Goal: Task Accomplishment & Management: Complete application form

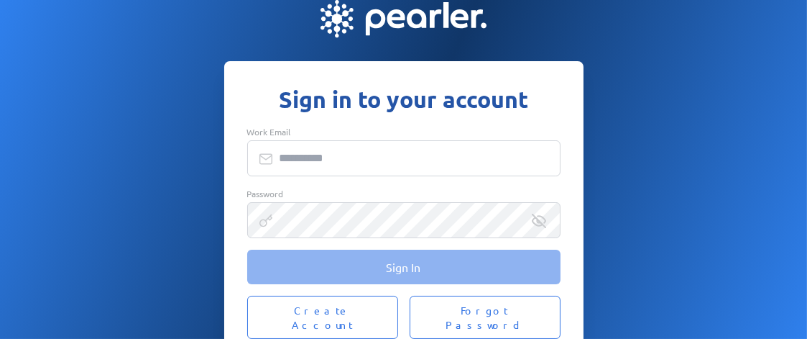
type input "**********"
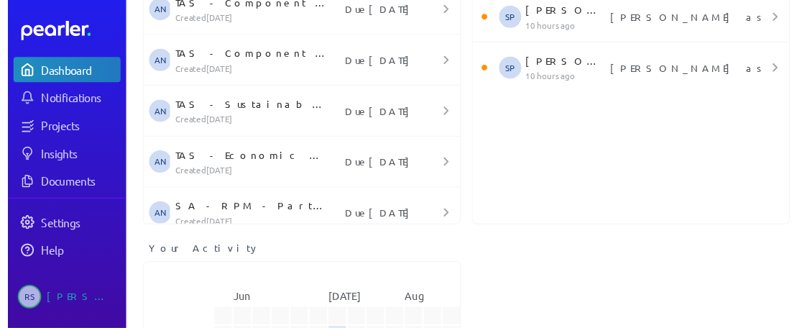
scroll to position [216, 0]
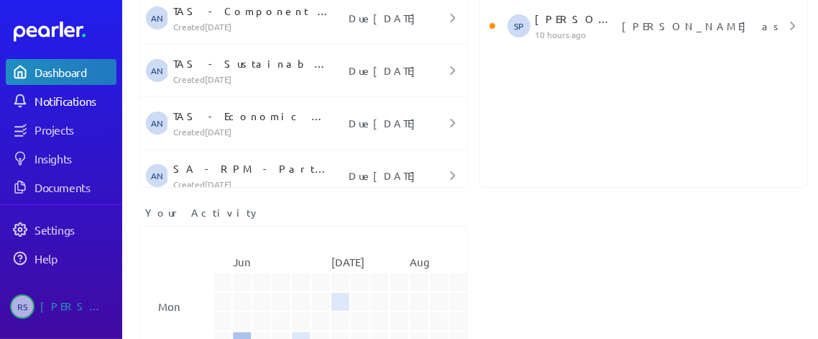
click at [36, 107] on div "Notifications" at bounding box center [75, 100] width 81 height 14
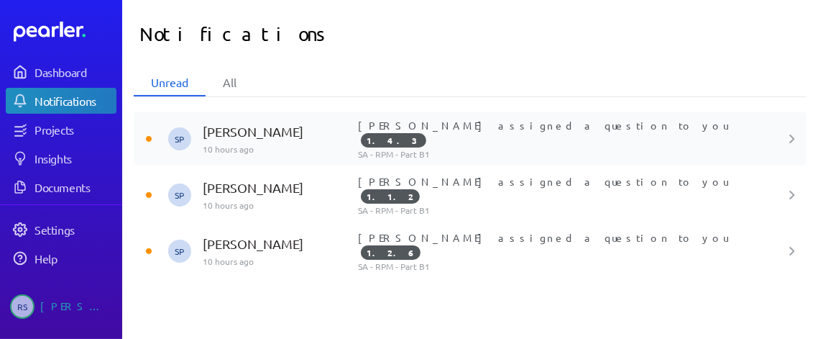
click at [254, 123] on p "[PERSON_NAME]" at bounding box center [275, 131] width 144 height 17
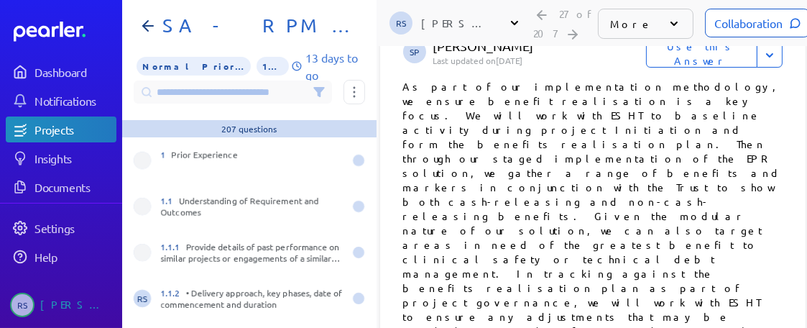
scroll to position [4191, 0]
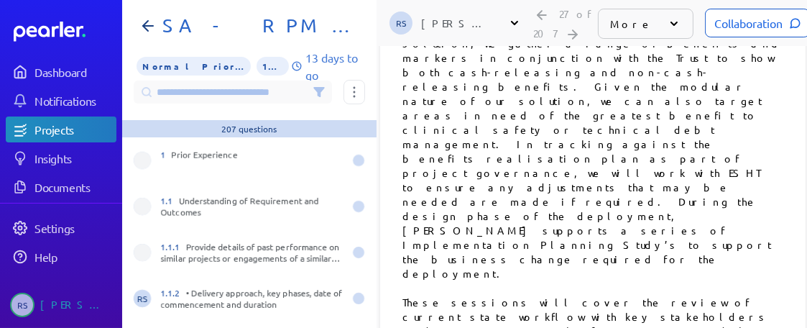
drag, startPoint x: 405, startPoint y: 112, endPoint x: 739, endPoint y: 104, distance: 334.3
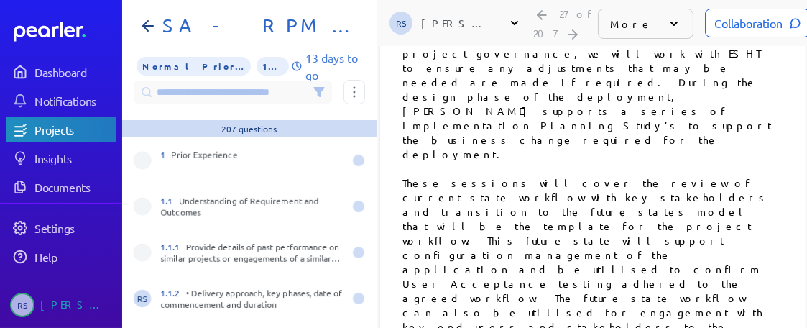
scroll to position [4285, 0]
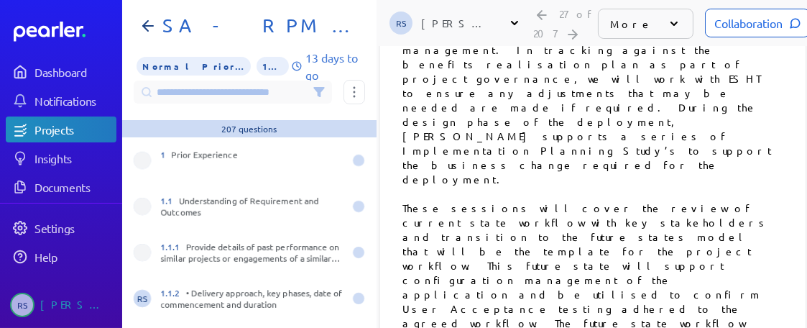
drag, startPoint x: 403, startPoint y: 133, endPoint x: 776, endPoint y: 255, distance: 392.5
copy p "Comprehensive support is provided during all stages of the project, including g…"
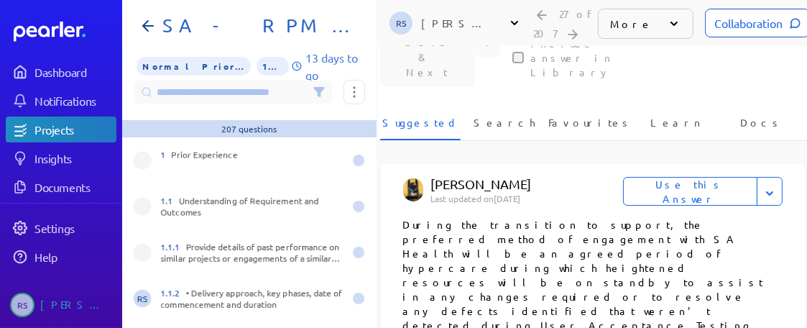
scroll to position [116, 0]
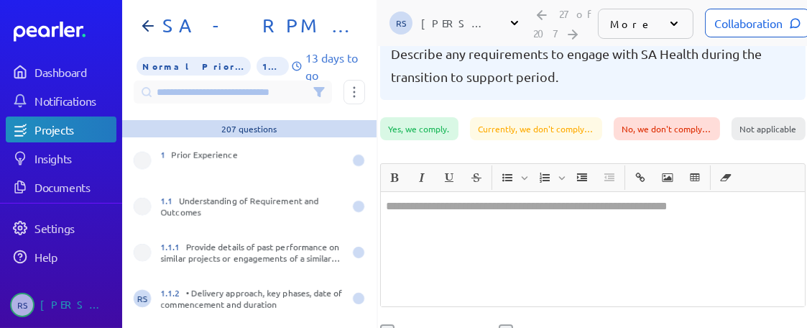
click at [636, 192] on div at bounding box center [593, 249] width 424 height 114
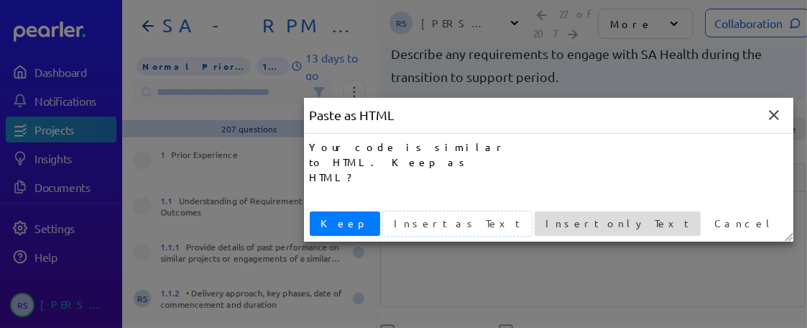
drag, startPoint x: 410, startPoint y: 228, endPoint x: 472, endPoint y: 226, distance: 61.9
click at [472, 226] on div "Keep Insert as Text Insert only Text Cancel" at bounding box center [548, 224] width 489 height 36
click at [541, 226] on span "Insert only Text" at bounding box center [618, 223] width 155 height 15
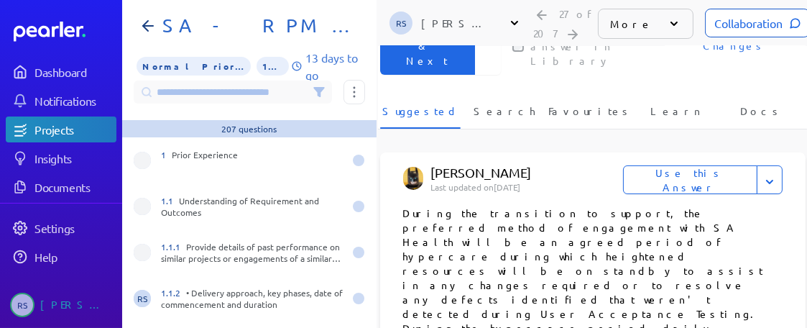
scroll to position [575, 0]
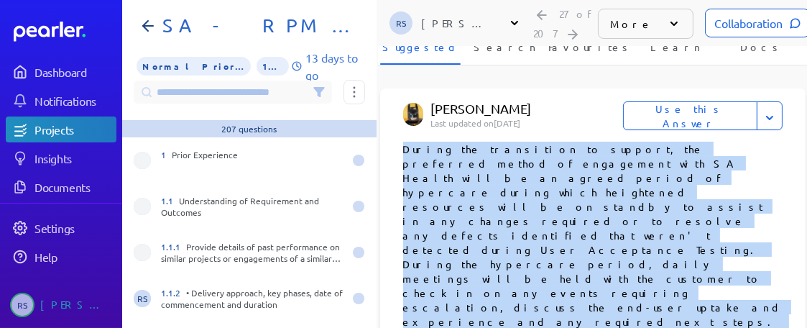
drag, startPoint x: 546, startPoint y: 181, endPoint x: 401, endPoint y: 61, distance: 188.4
click at [403, 142] on p "During the transition to support, the preferred method of engagement with SA He…" at bounding box center [593, 264] width 380 height 244
copy p "During the transition to support, the preferred method of engagement with SA He…"
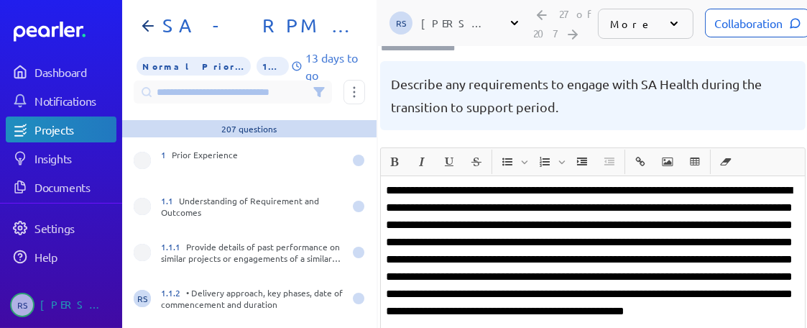
scroll to position [144, 0]
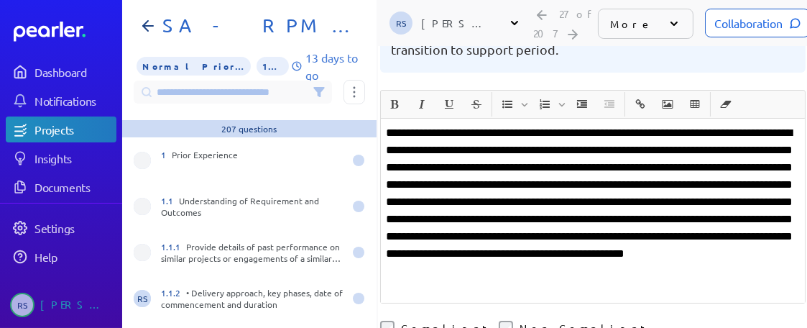
click at [382, 119] on div "**********" at bounding box center [593, 211] width 424 height 184
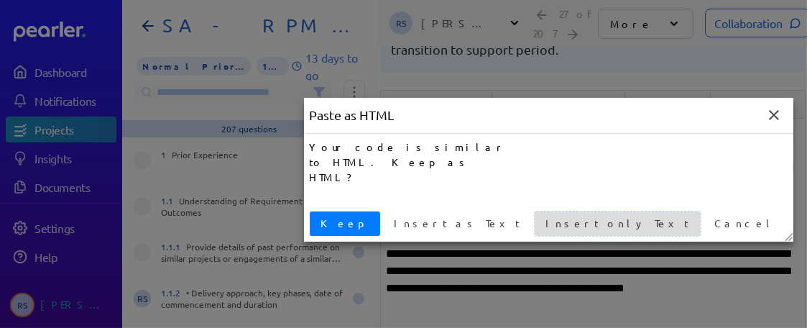
click at [541, 227] on span "Insert only Text" at bounding box center [618, 223] width 155 height 15
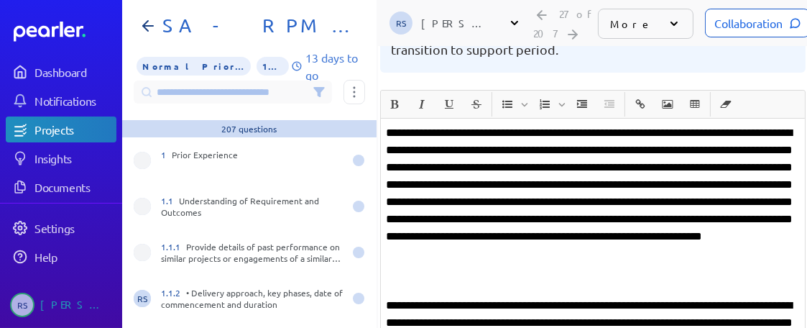
click at [387, 124] on p "**********" at bounding box center [593, 201] width 413 height 155
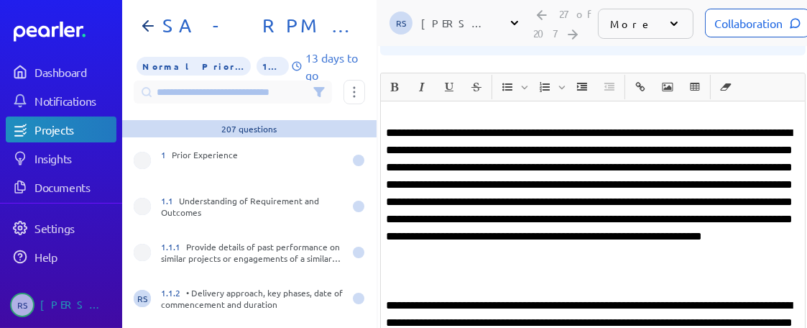
scroll to position [178, 0]
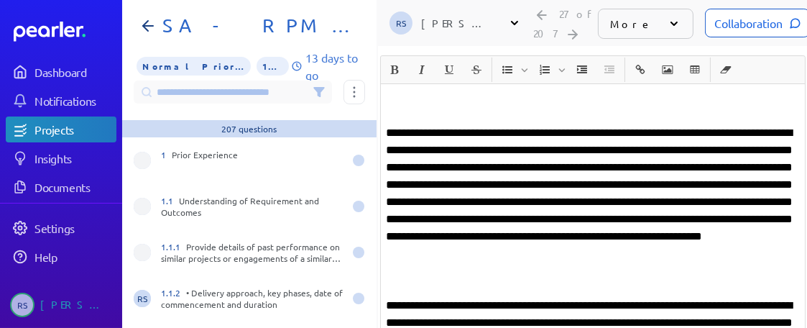
click at [433, 90] on p at bounding box center [593, 98] width 413 height 17
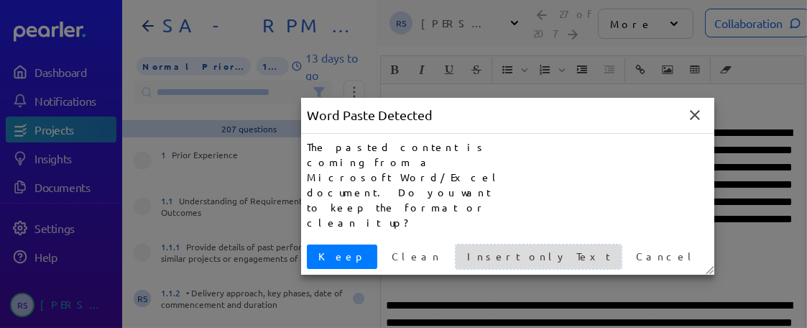
click at [461, 249] on span "Insert only Text" at bounding box center [538, 256] width 155 height 15
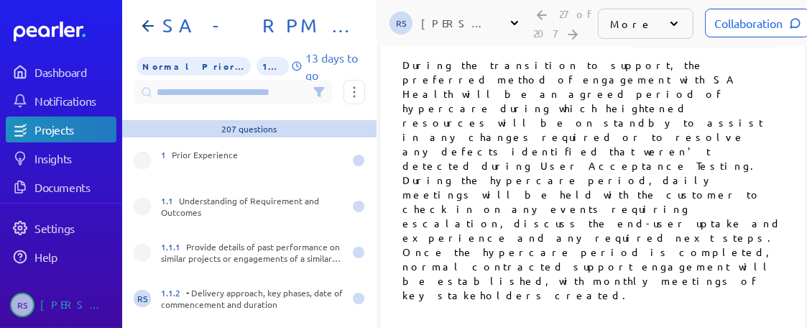
drag, startPoint x: 388, startPoint y: 71, endPoint x: 618, endPoint y: 198, distance: 262.8
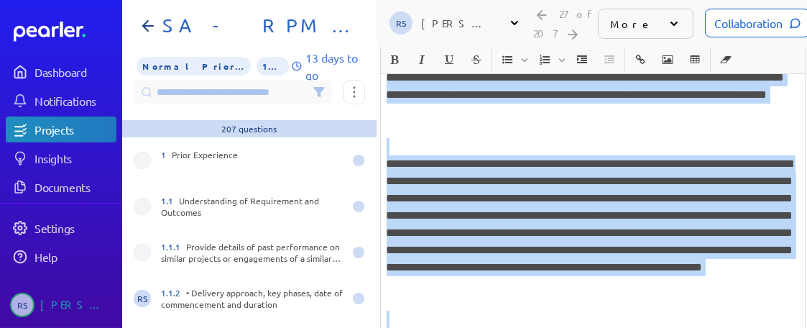
scroll to position [0, 0]
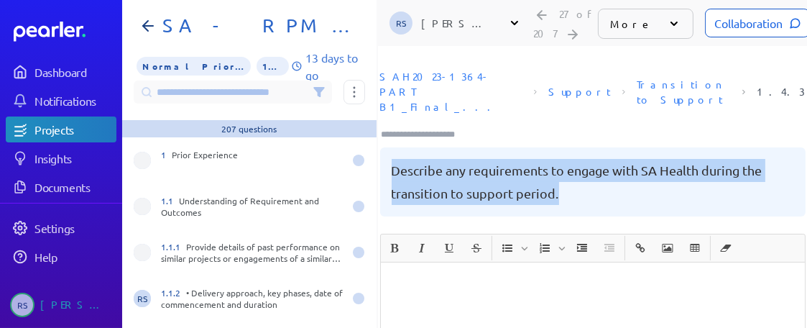
drag, startPoint x: 571, startPoint y: 157, endPoint x: 390, endPoint y: 142, distance: 181.1
click at [392, 159] on pre "Describe any requirements to engage with SA Health during the transition to sup…" at bounding box center [593, 182] width 403 height 46
copy pre "Describe any requirements to engage with SA Health during the transition to sup…"
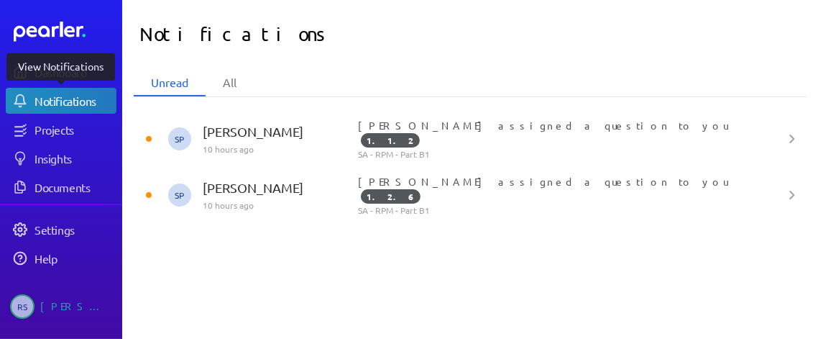
click at [60, 104] on div "Notifications" at bounding box center [75, 100] width 81 height 14
click at [258, 129] on p "[PERSON_NAME]" at bounding box center [275, 131] width 144 height 17
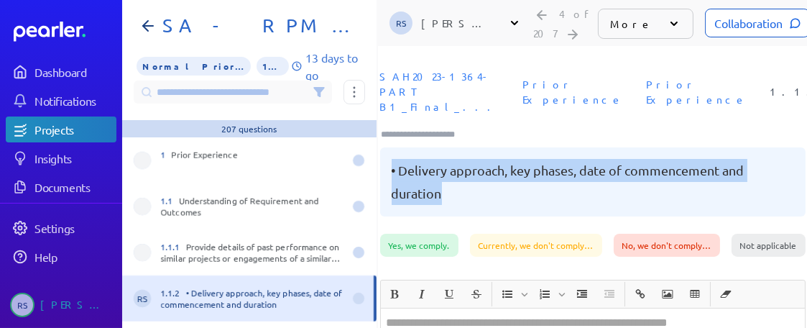
drag, startPoint x: 468, startPoint y: 165, endPoint x: 387, endPoint y: 139, distance: 85.2
click at [387, 147] on div "• Delivery approach, key phases, date of commencement and duration" at bounding box center [593, 181] width 426 height 69
copy pre "• Delivery approach, key phases, date of commencement and duration"
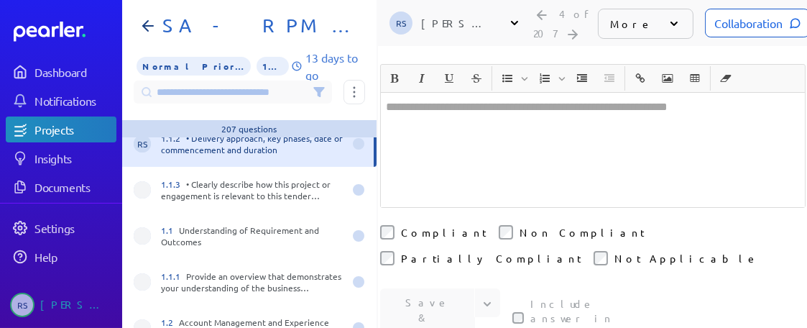
scroll to position [144, 0]
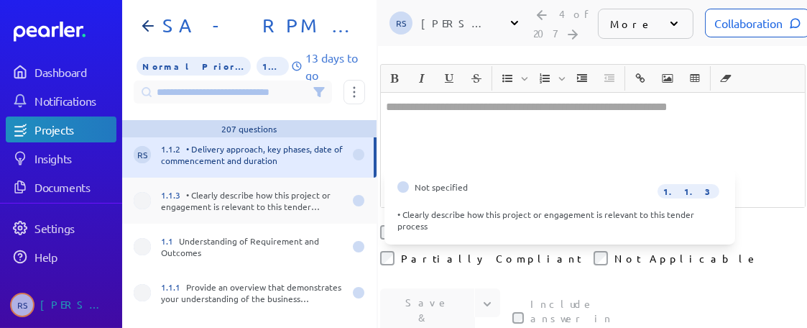
click at [260, 198] on div "1.1.3 • Clearly describe how this project or engagement is relevant to this ten…" at bounding box center [252, 200] width 183 height 23
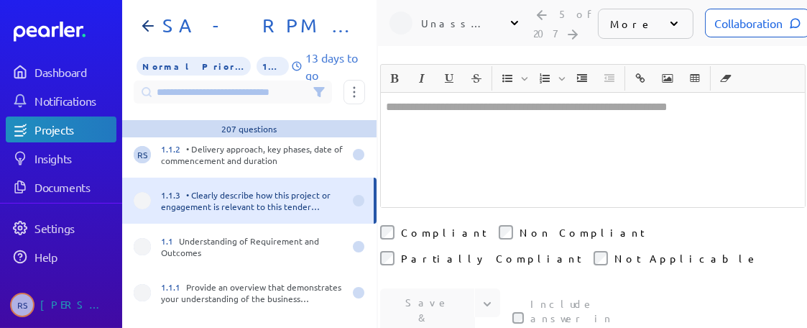
click at [260, 198] on div "1.1.3 • Clearly describe how this project or engagement is relevant to this ten…" at bounding box center [252, 200] width 183 height 23
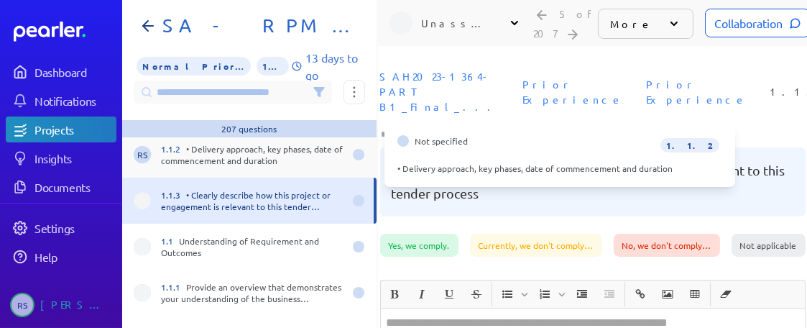
click at [308, 165] on div "1.1.2 • Delivery approach, key phases, date of commencement and duration" at bounding box center [252, 154] width 183 height 23
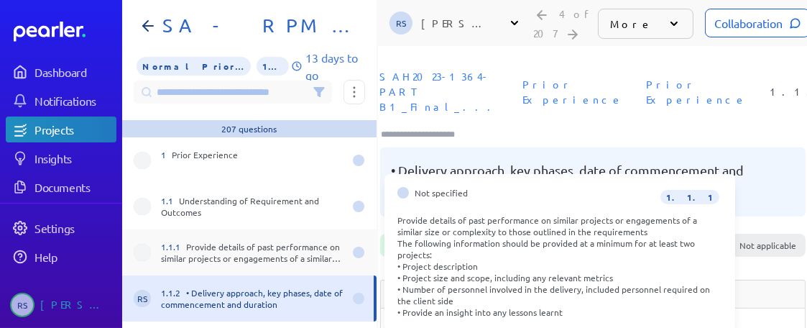
click at [291, 258] on div "1.1.1 Provide details of past performance on similar projects or engagements of…" at bounding box center [252, 252] width 183 height 23
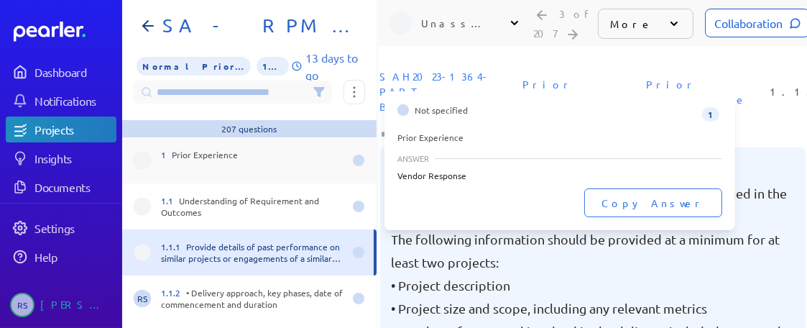
click at [253, 151] on div "1 Prior Experience" at bounding box center [252, 160] width 183 height 23
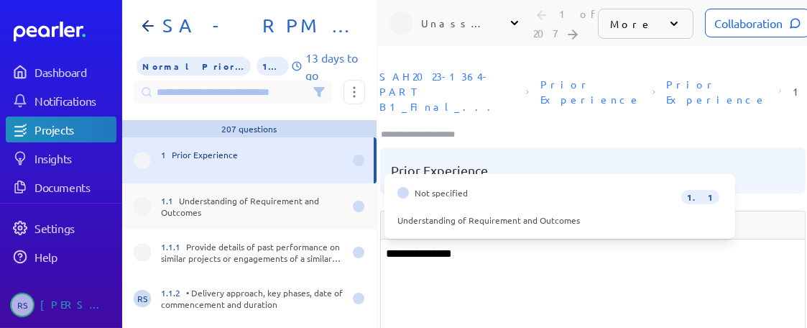
click at [262, 220] on div "1.1 Understanding of Requirement and Outcomes" at bounding box center [249, 206] width 254 height 46
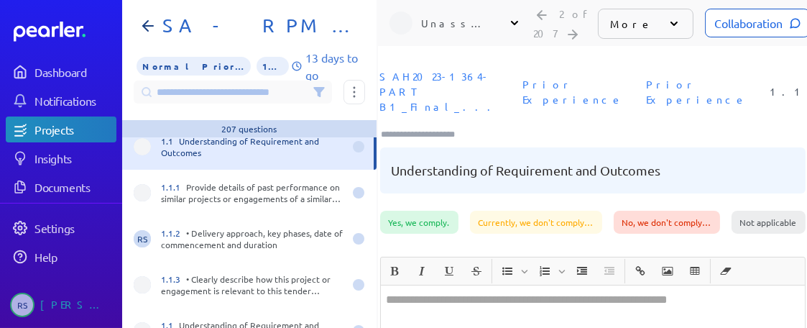
scroll to position [72, 0]
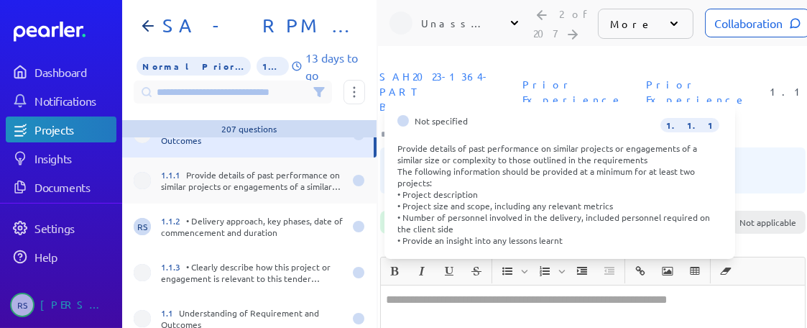
click at [254, 171] on div "1.1.1 Provide details of past performance on similar projects or engagements of…" at bounding box center [252, 180] width 183 height 23
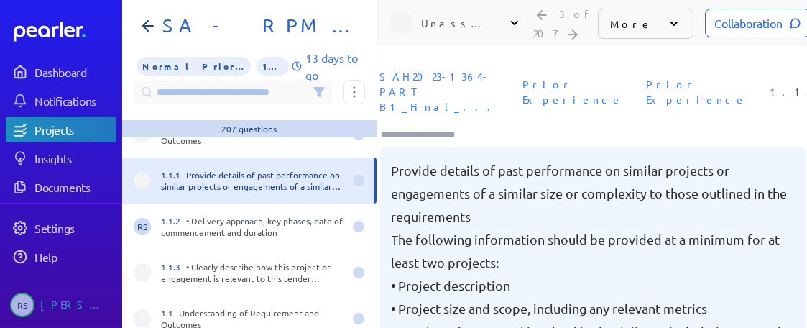
scroll to position [144, 0]
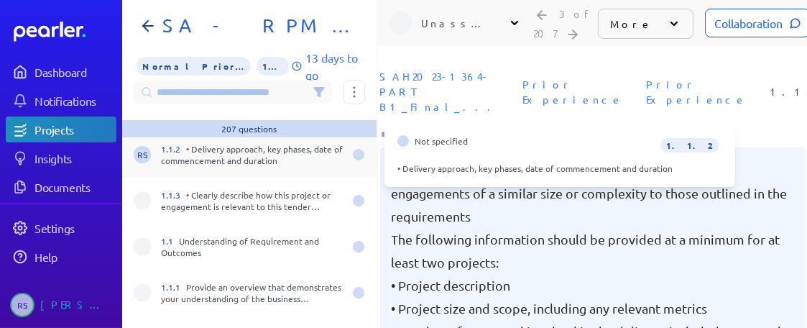
click at [254, 165] on div "1.1.2 • Delivery approach, key phases, date of commencement and duration" at bounding box center [252, 154] width 183 height 23
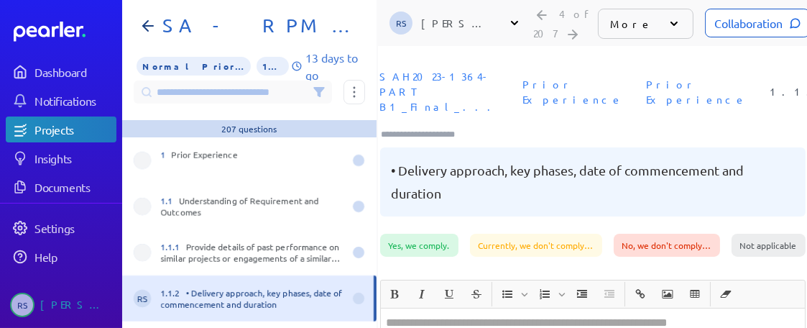
click at [98, 129] on div "Projects" at bounding box center [75, 129] width 81 height 14
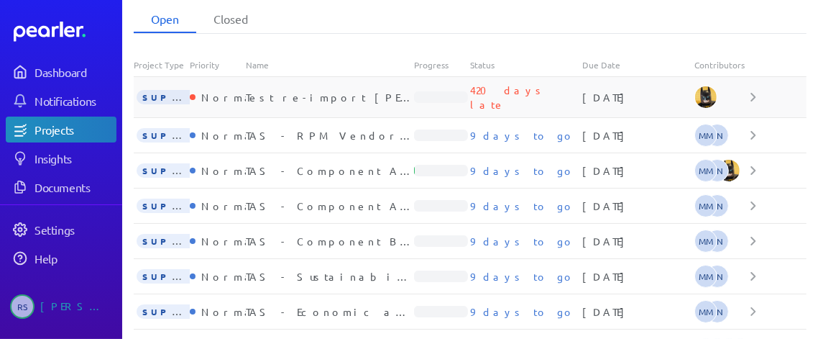
scroll to position [82, 0]
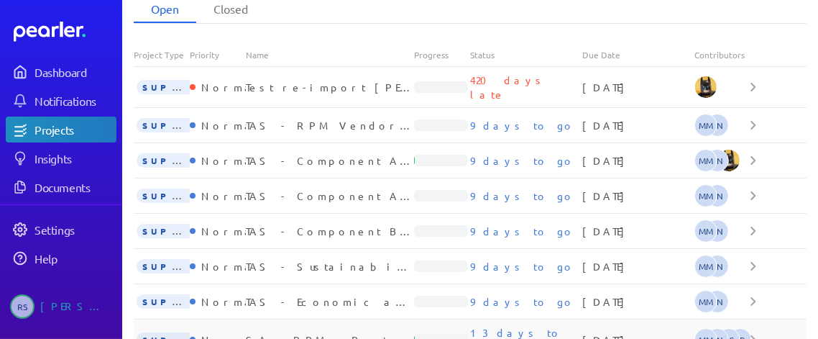
click at [336, 332] on div "SA - RPM - Part B1" at bounding box center [330, 339] width 168 height 14
select select "******"
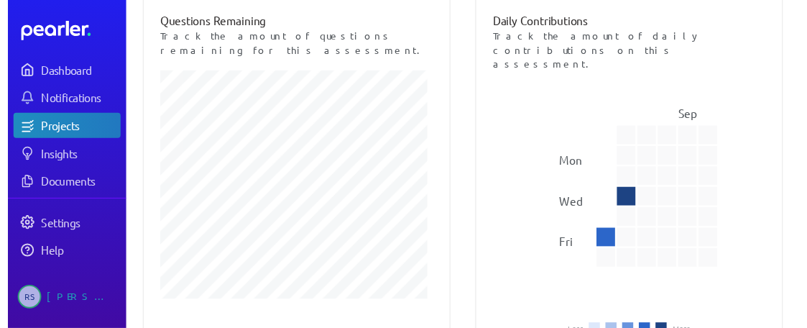
scroll to position [744, 0]
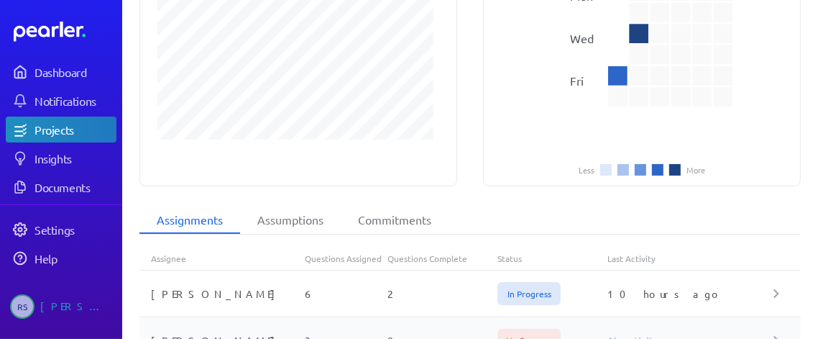
click at [326, 317] on div "[PERSON_NAME] 3 0 No Progress No activity" at bounding box center [469, 340] width 661 height 47
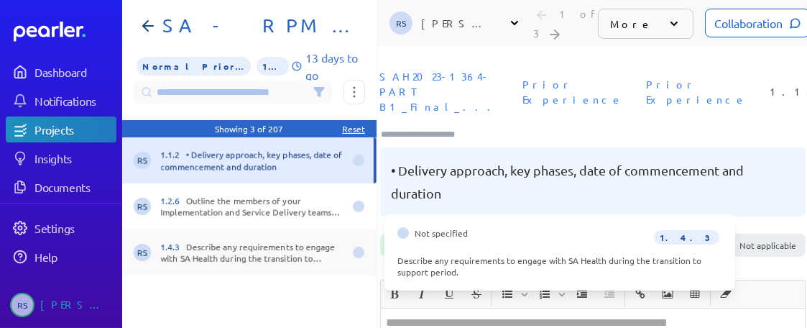
click at [282, 241] on div "1.4.3 Describe any requirements to engage with SA Health during the transition …" at bounding box center [252, 252] width 183 height 23
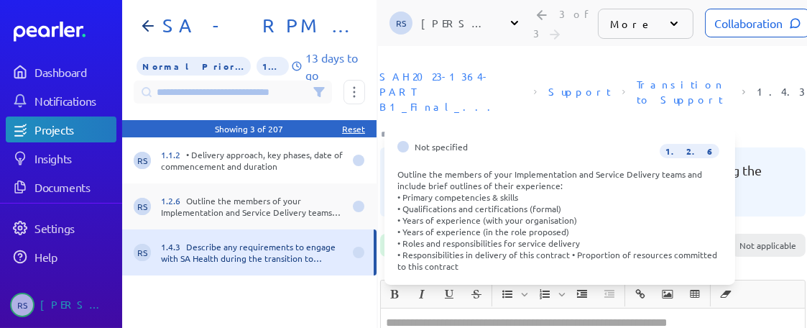
click at [257, 199] on div "1.2.6 Outline the members of your Implementation and Service Delivery teams and…" at bounding box center [252, 206] width 183 height 23
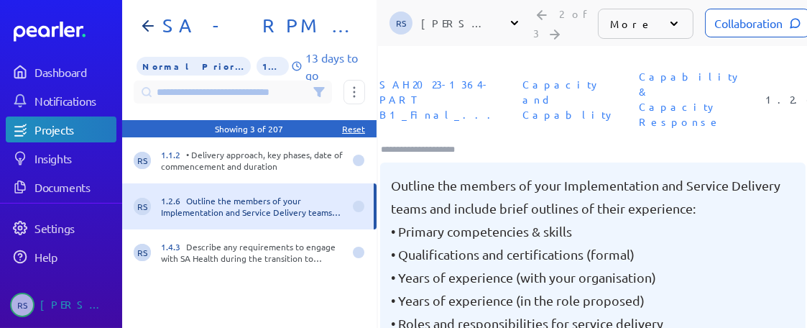
scroll to position [0, 8]
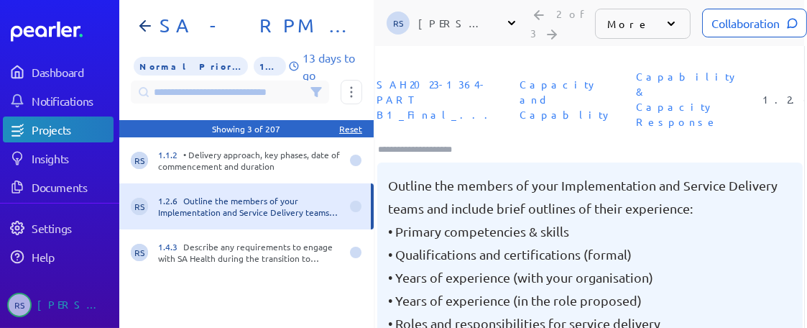
click at [742, 27] on div "Collaboration" at bounding box center [754, 23] width 105 height 29
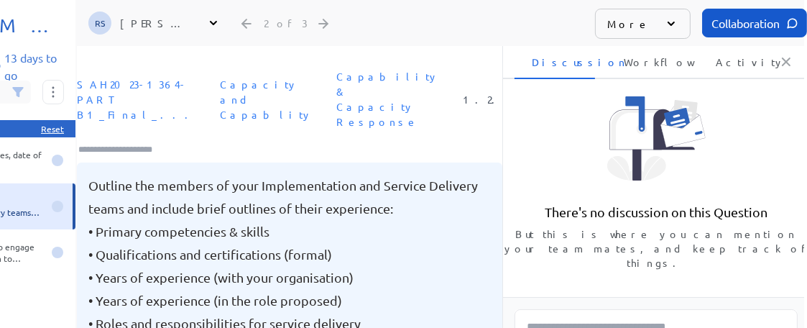
scroll to position [72, 309]
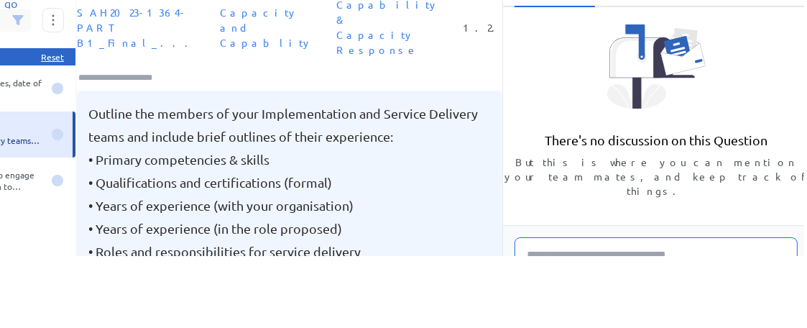
click at [654, 237] on textarea at bounding box center [656, 266] width 283 height 58
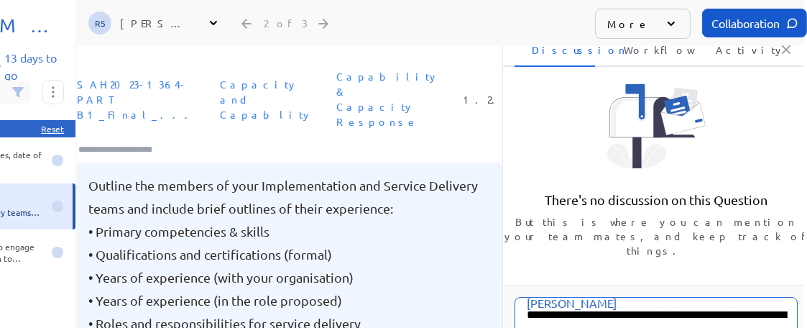
scroll to position [112, 309]
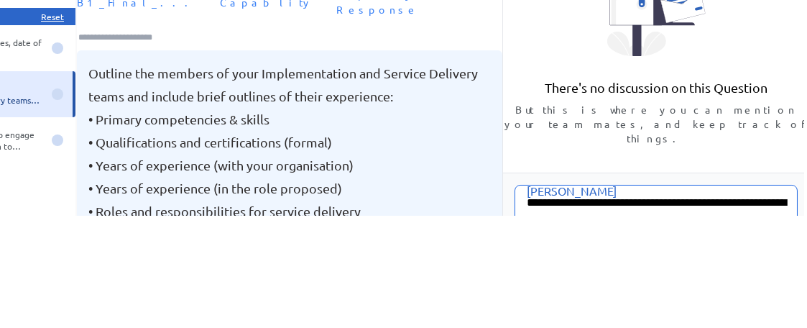
type textarea "**********"
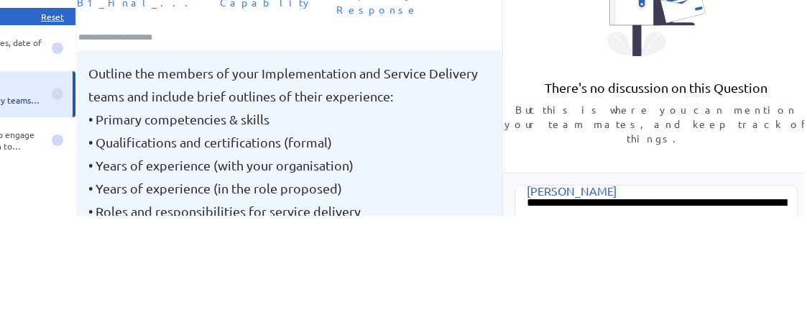
click at [506, 216] on html "Dashboard Notifications Projects Insights Documents Settings Help RS [PERSON_NA…" at bounding box center [102, 52] width 807 height 328
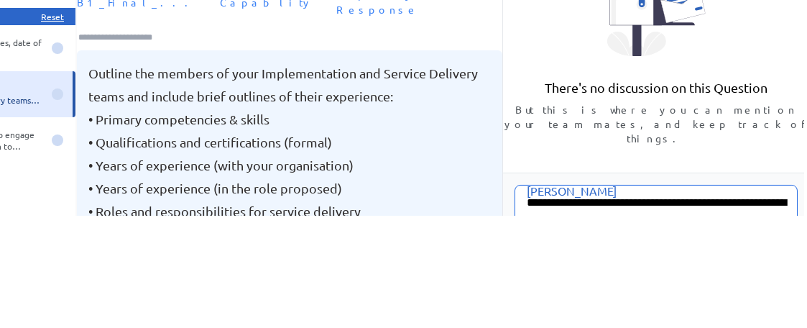
click at [683, 207] on textarea "**********" at bounding box center [656, 214] width 283 height 58
drag, startPoint x: 683, startPoint y: 207, endPoint x: 522, endPoint y: 179, distance: 163.4
click at [522, 185] on textarea "**********" at bounding box center [656, 214] width 283 height 58
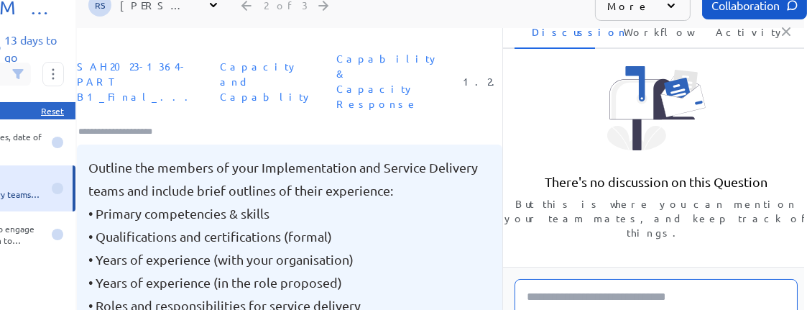
scroll to position [0, 309]
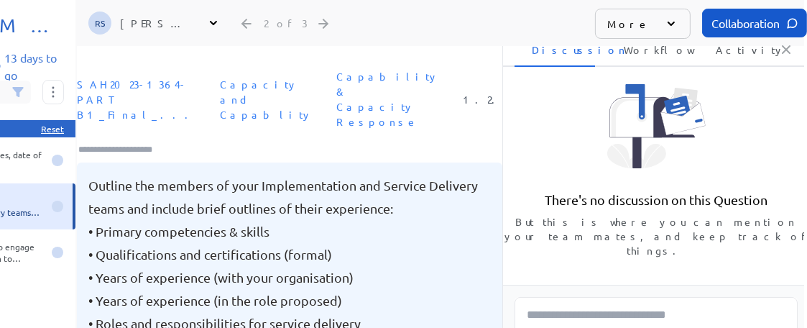
click at [787, 51] on icon at bounding box center [786, 49] width 7 height 7
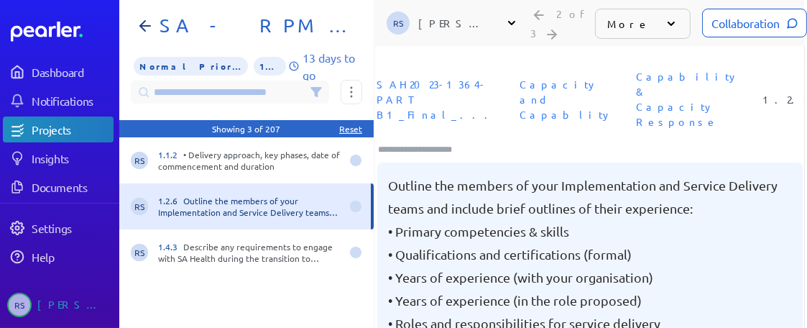
scroll to position [0, 8]
click at [763, 20] on div "Collaboration" at bounding box center [754, 23] width 105 height 29
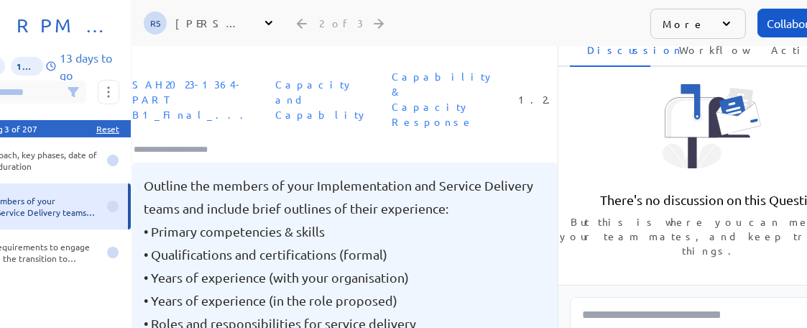
scroll to position [112, 246]
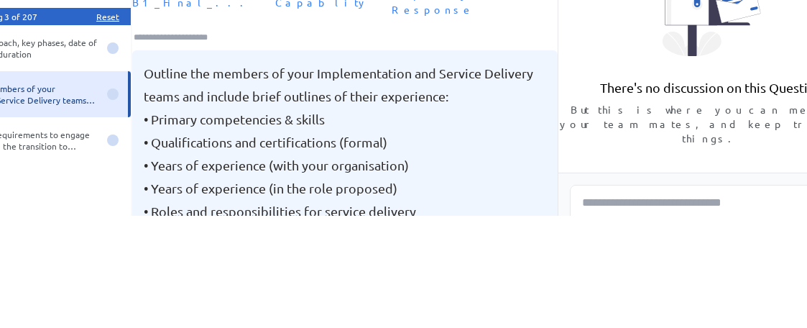
drag, startPoint x: 579, startPoint y: 182, endPoint x: 580, endPoint y: 156, distance: 25.9
click at [580, 156] on div "There's no discussion on this Question But this is where you can mention your t…" at bounding box center [711, 78] width 306 height 247
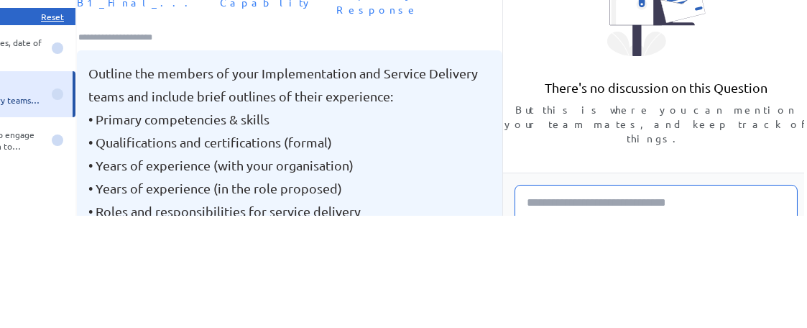
click at [578, 193] on textarea at bounding box center [656, 214] width 283 height 58
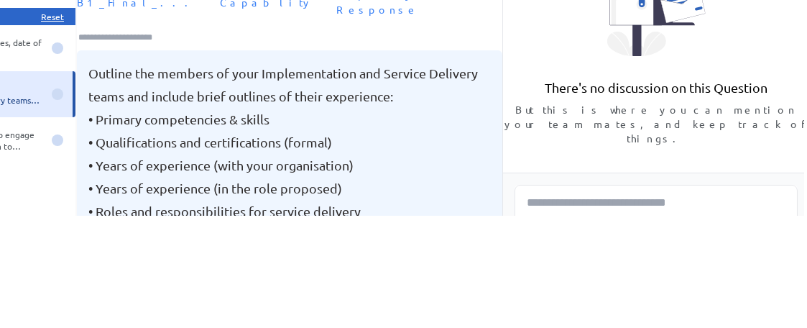
drag, startPoint x: 512, startPoint y: 206, endPoint x: 523, endPoint y: 161, distance: 46.0
click at [523, 173] on div "Email CC Send" at bounding box center [656, 234] width 306 height 122
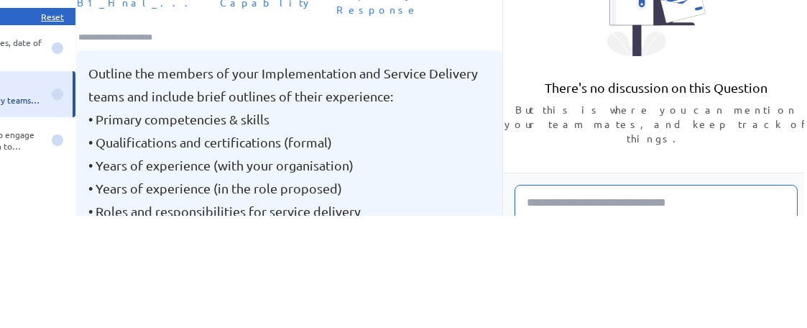
click at [534, 190] on textarea at bounding box center [656, 214] width 283 height 58
paste textarea "**********"
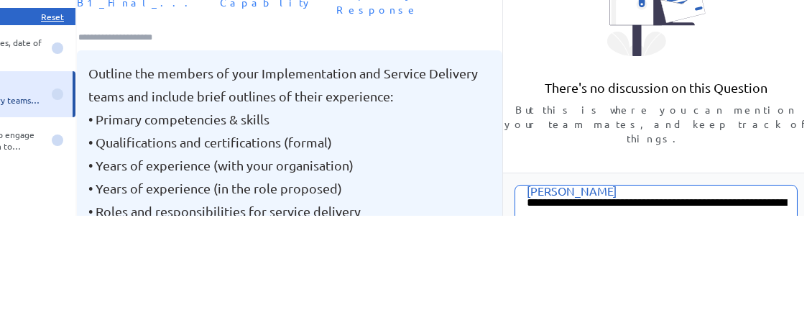
scroll to position [19, 0]
type textarea "**********"
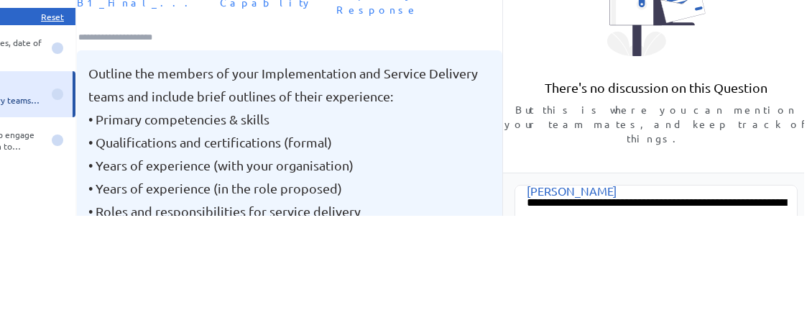
click at [500, 216] on html "Dashboard Notifications Projects Insights Documents Settings Help RS [PERSON_NA…" at bounding box center [102, 52] width 807 height 328
click at [506, 216] on html "Dashboard Notifications Projects Insights Documents Settings Help RS [PERSON_NA…" at bounding box center [102, 52] width 807 height 328
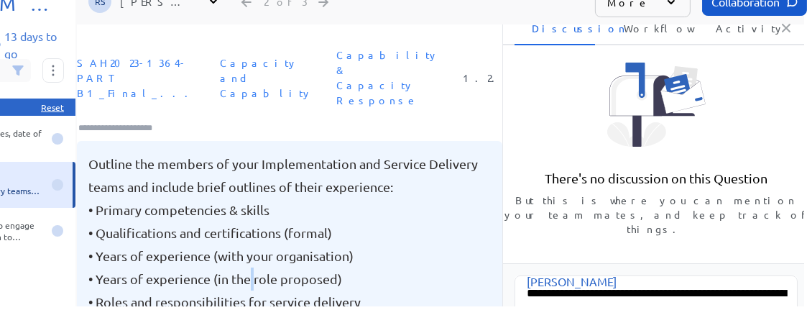
scroll to position [0, 309]
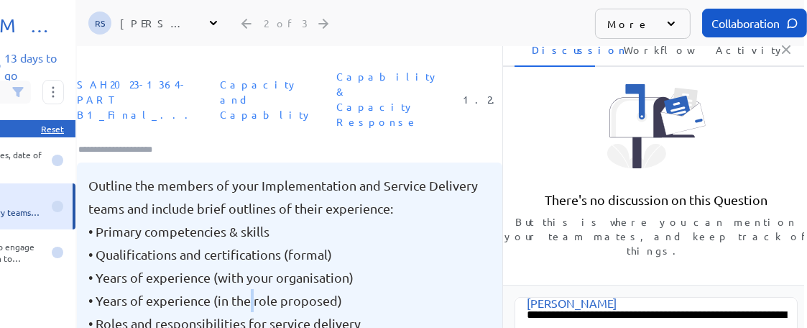
click at [627, 21] on p "More" at bounding box center [628, 24] width 42 height 14
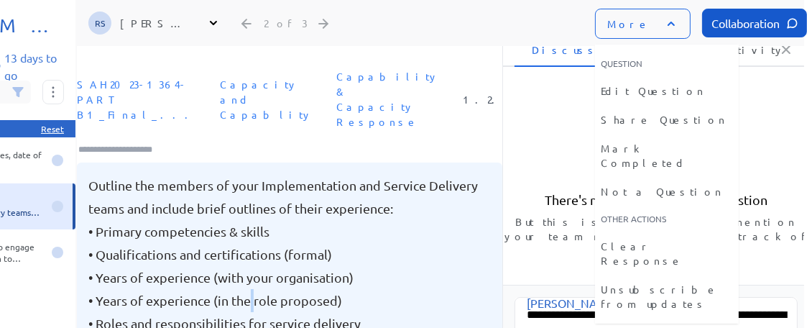
click at [627, 21] on p "More" at bounding box center [628, 24] width 42 height 14
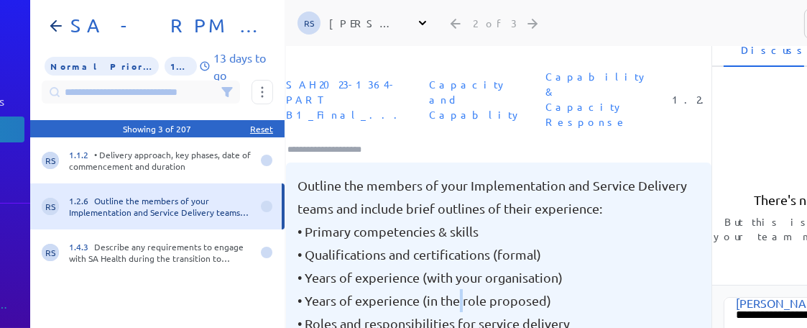
scroll to position [0, 88]
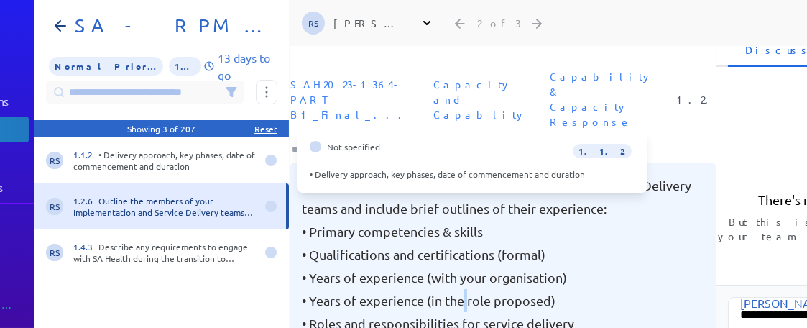
drag, startPoint x: 96, startPoint y: 158, endPoint x: 543, endPoint y: 63, distance: 457.9
click at [98, 159] on div "1.1.2 • Delivery approach, key phases, date of commencement and duration" at bounding box center [164, 160] width 183 height 23
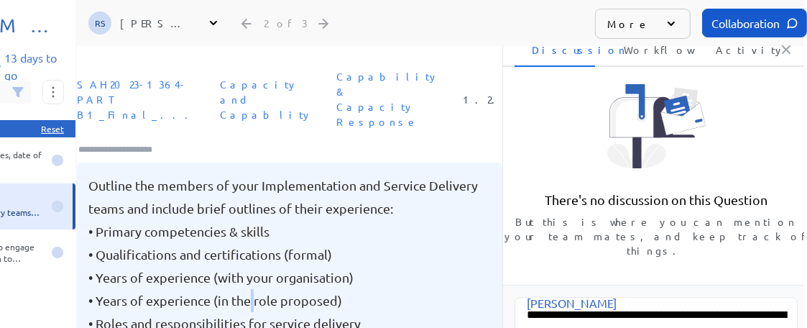
scroll to position [112, 309]
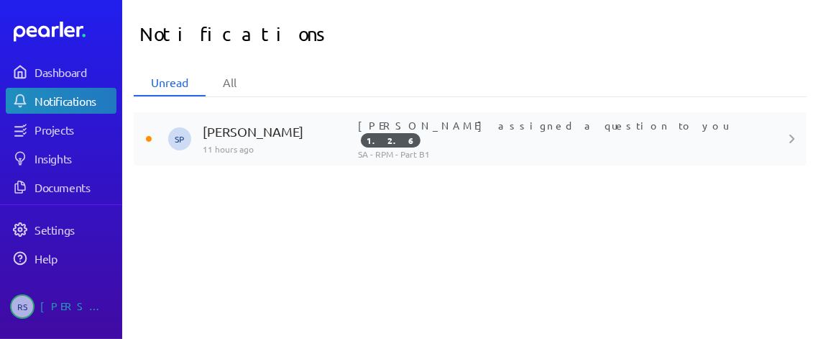
click at [497, 148] on div "SA - RPM - Part B1" at bounding box center [568, 154] width 420 height 12
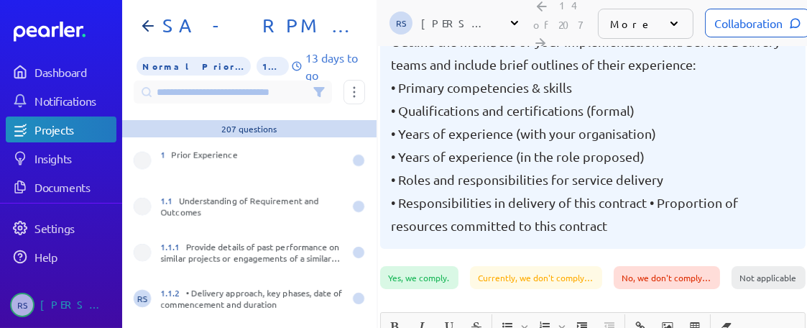
scroll to position [0, 8]
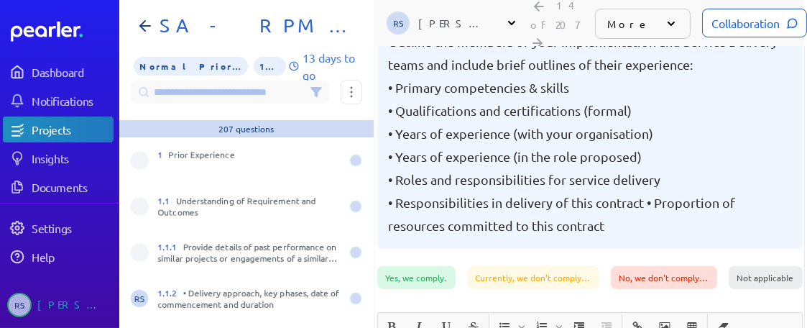
click at [725, 16] on div "Collaboration" at bounding box center [754, 23] width 105 height 29
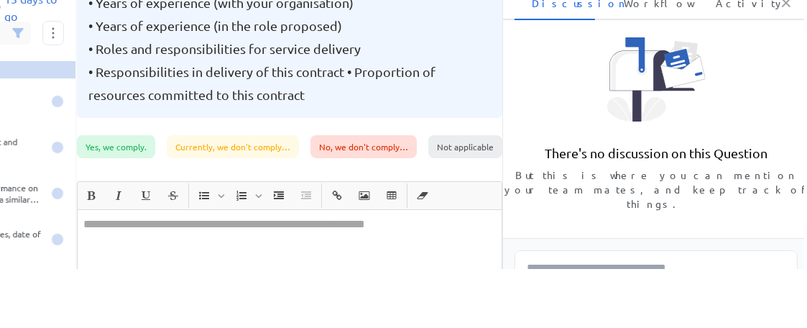
scroll to position [112, 309]
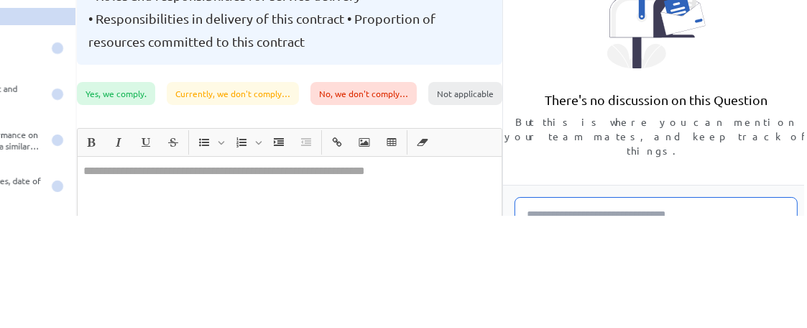
click at [719, 197] on textarea at bounding box center [656, 226] width 283 height 58
paste textarea "**********"
type textarea "**********"
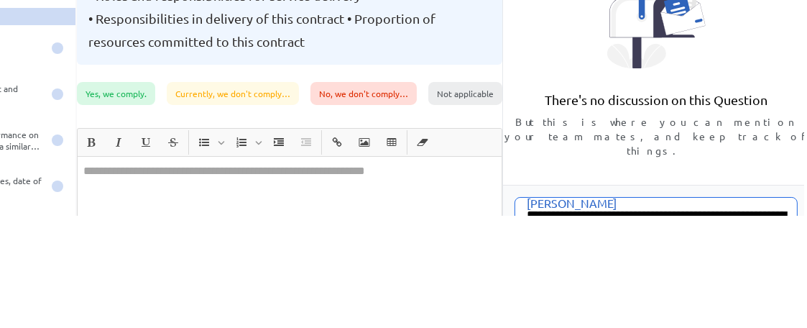
scroll to position [112, 0]
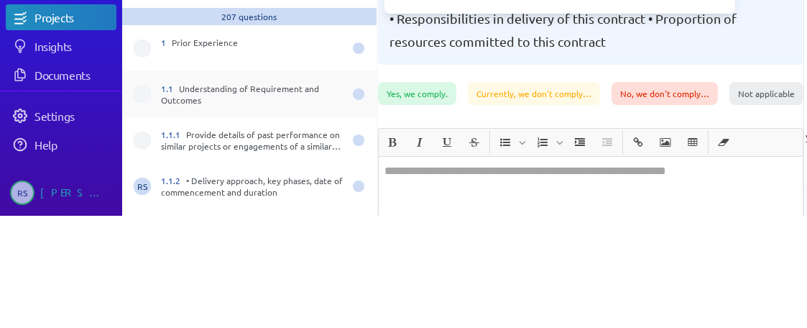
click at [276, 91] on div "1.1 Understanding of Requirement and Outcomes" at bounding box center [252, 94] width 183 height 23
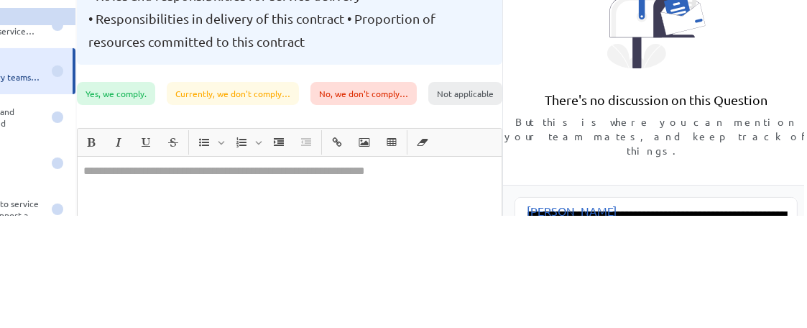
scroll to position [0, 0]
drag, startPoint x: 817, startPoint y: 302, endPoint x: 632, endPoint y: 307, distance: 185.5
click at [506, 216] on html "Dashboard Notifications Projects Insights Documents Settings Help RS Renee Scho…" at bounding box center [102, 52] width 807 height 328
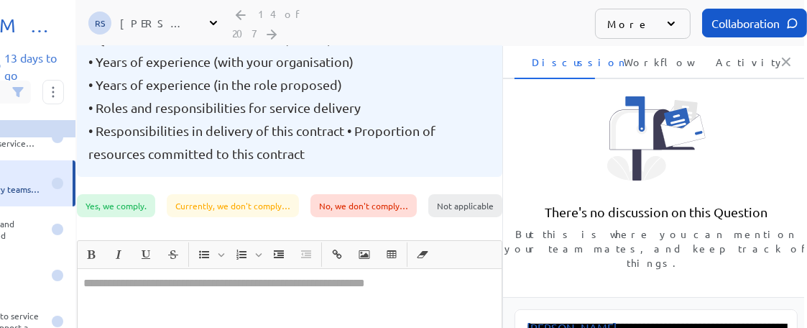
scroll to position [112, 309]
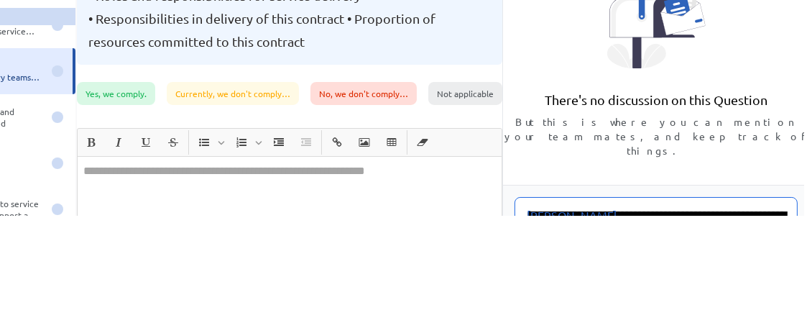
click at [755, 218] on textarea "**********" at bounding box center [656, 226] width 283 height 58
click at [506, 216] on html "Dashboard Notifications Projects Insights Documents Settings Help RS Renee Scho…" at bounding box center [102, 52] width 807 height 328
click at [708, 223] on textarea "**********" at bounding box center [656, 226] width 283 height 58
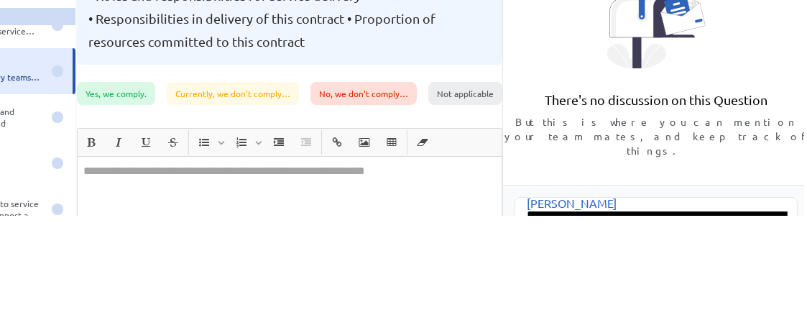
click at [506, 216] on html "Dashboard Notifications Projects Insights Documents Settings Help RS Renee Scho…" at bounding box center [102, 52] width 807 height 328
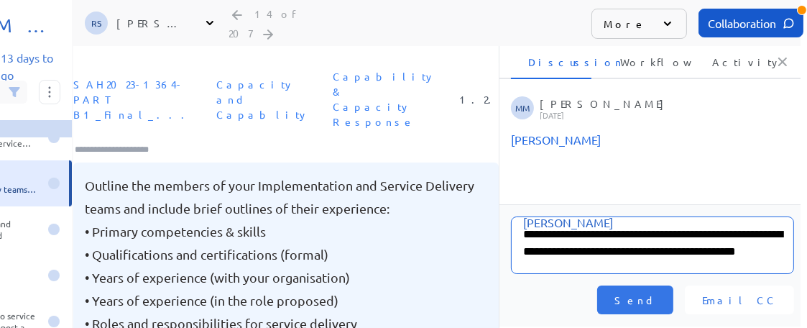
scroll to position [0, 0]
drag, startPoint x: 754, startPoint y: 271, endPoint x: 460, endPoint y: 232, distance: 296.5
click at [460, 232] on div "**********" at bounding box center [436, 187] width 727 height 282
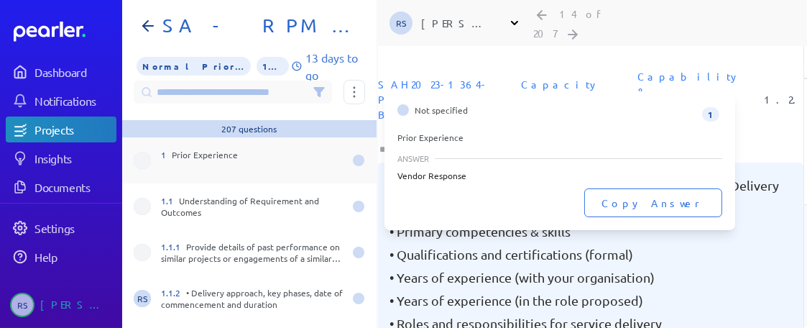
scroll to position [72, 0]
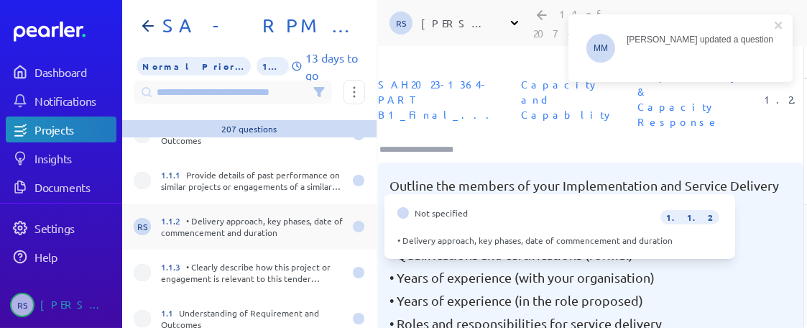
click at [265, 229] on div "1.1.2 • Delivery approach, key phases, date of commencement and duration" at bounding box center [252, 226] width 183 height 23
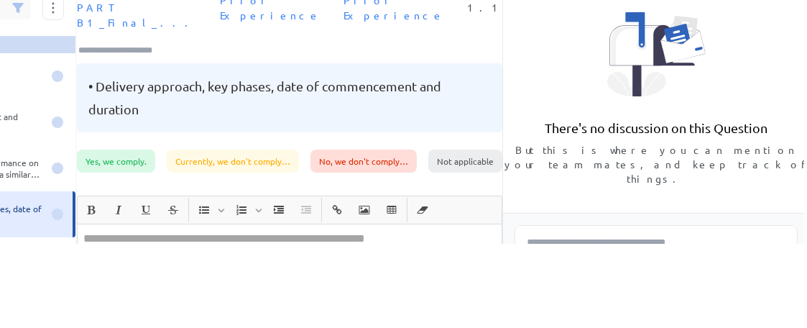
scroll to position [112, 309]
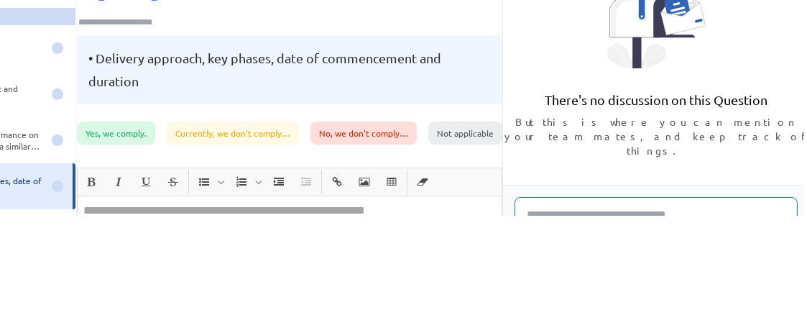
click at [679, 215] on textarea at bounding box center [656, 226] width 283 height 58
click at [588, 202] on textarea at bounding box center [656, 226] width 283 height 58
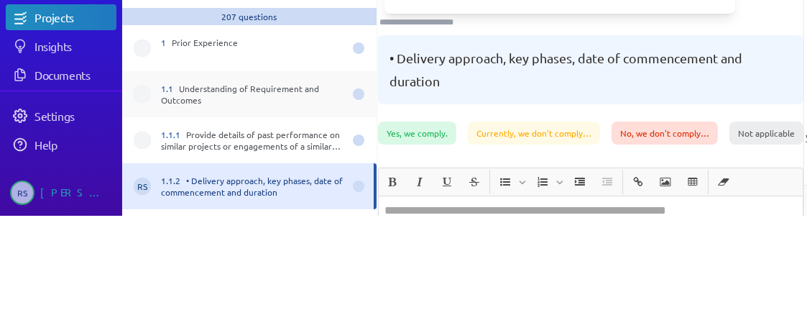
click at [247, 88] on div "1.1 Understanding of Requirement and Outcomes" at bounding box center [252, 94] width 183 height 23
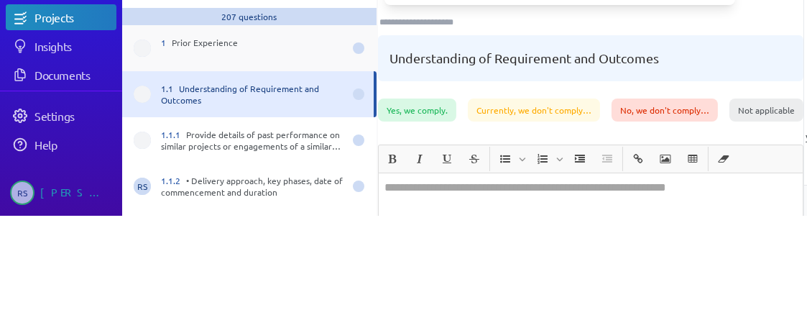
click at [282, 55] on div "1 Prior Experience" at bounding box center [252, 48] width 183 height 23
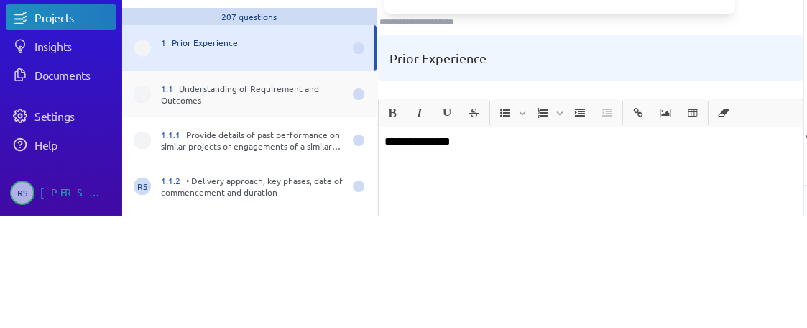
drag, startPoint x: 213, startPoint y: 98, endPoint x: 244, endPoint y: 106, distance: 32.1
click at [214, 98] on div "1.1 Understanding of Requirement and Outcomes" at bounding box center [252, 94] width 183 height 23
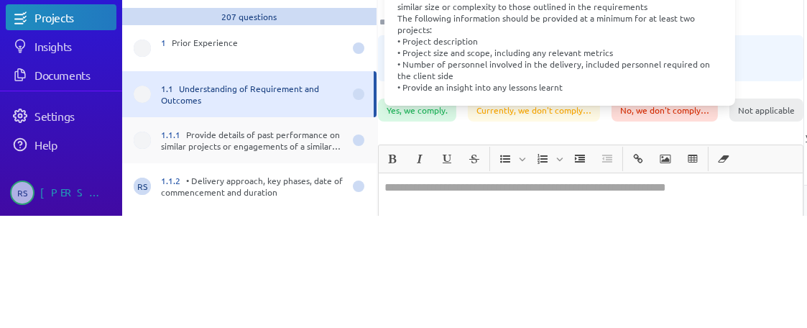
click at [272, 139] on div "1.1.1 Provide details of past performance on similar projects or engagements of…" at bounding box center [252, 140] width 183 height 23
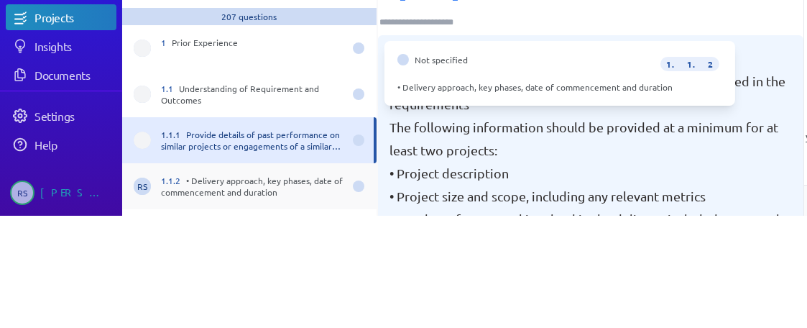
click at [263, 185] on div "1.1.2 • Delivery approach, key phases, date of commencement and duration" at bounding box center [252, 186] width 183 height 23
